Goal: Task Accomplishment & Management: Complete application form

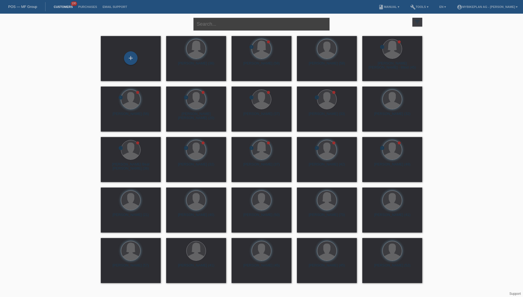
click at [244, 25] on input "text" at bounding box center [261, 24] width 136 height 13
paste input "[PERSON_NAME]"
type input "[PERSON_NAME]"
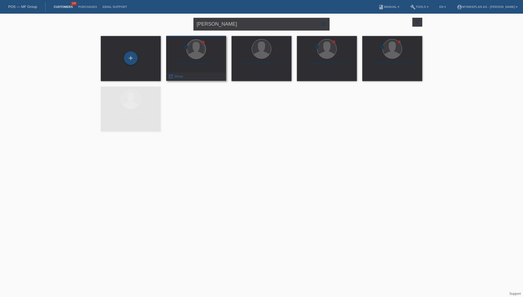
click at [196, 59] on div at bounding box center [196, 49] width 51 height 20
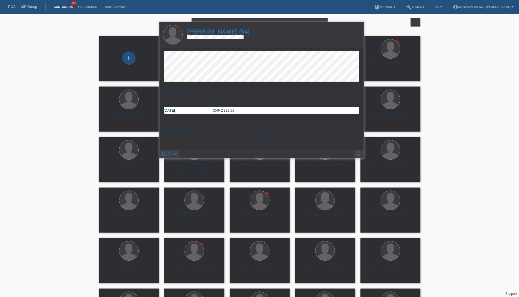
click at [231, 32] on h1 "Philipp Brugger (54)" at bounding box center [218, 31] width 63 height 7
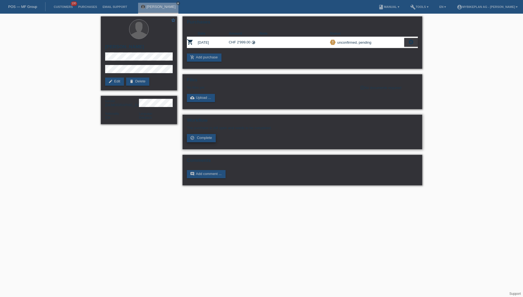
click at [212, 138] on link "check_circle_outline Complete" at bounding box center [201, 138] width 29 height 8
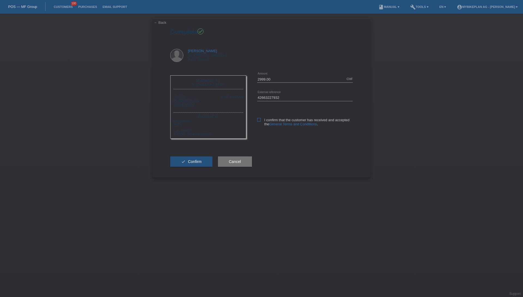
click at [261, 120] on label "I confirm that the customer has received and accepted the General Terms and Con…" at bounding box center [305, 122] width 96 height 8
click at [261, 120] on input "I confirm that the customer has received and accepted the General Terms and Con…" at bounding box center [259, 120] width 4 height 4
checkbox input "true"
click at [200, 161] on span "Confirm" at bounding box center [195, 161] width 14 height 4
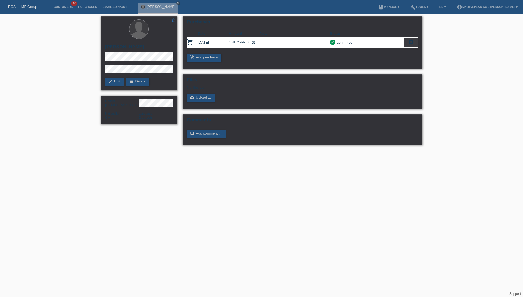
click at [23, 6] on link "POS — MF Group" at bounding box center [22, 7] width 29 height 4
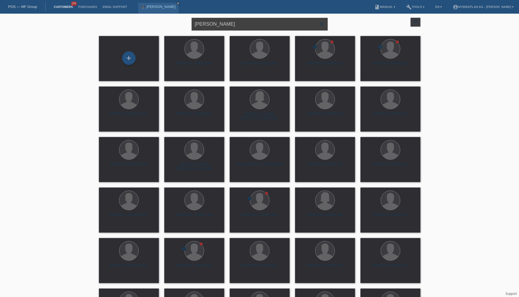
click at [236, 23] on input "[PERSON_NAME]" at bounding box center [260, 24] width 136 height 13
paste input "Alessandro Ferruzzi"
type input "Alessandro Ferruzzi"
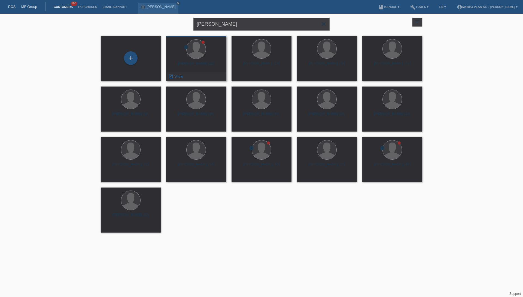
click at [203, 62] on div "Alessandro Ferruzzi (22)" at bounding box center [196, 65] width 51 height 9
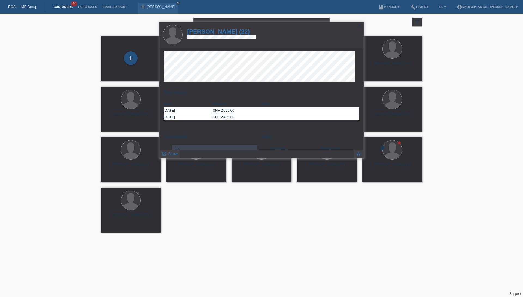
click at [228, 32] on h1 "Alessandro Ferruzzi (22)" at bounding box center [221, 31] width 69 height 7
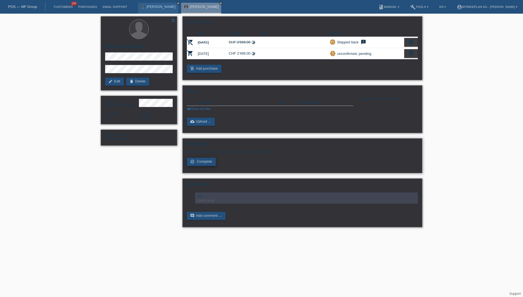
click at [211, 162] on span "Complete" at bounding box center [204, 161] width 15 height 4
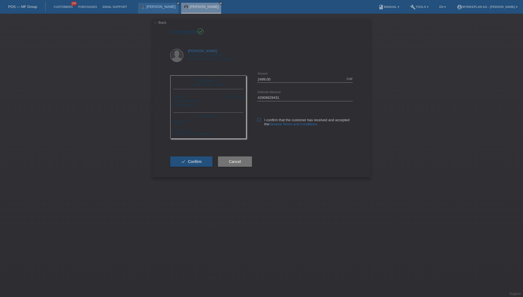
click at [262, 120] on label "I confirm that the customer has received and accepted the General Terms and Con…" at bounding box center [305, 122] width 96 height 8
click at [261, 120] on input "I confirm that the customer has received and accepted the General Terms and Con…" at bounding box center [259, 120] width 4 height 4
checkbox input "true"
click at [194, 160] on span "Confirm" at bounding box center [195, 161] width 14 height 4
